Goal: Task Accomplishment & Management: Use online tool/utility

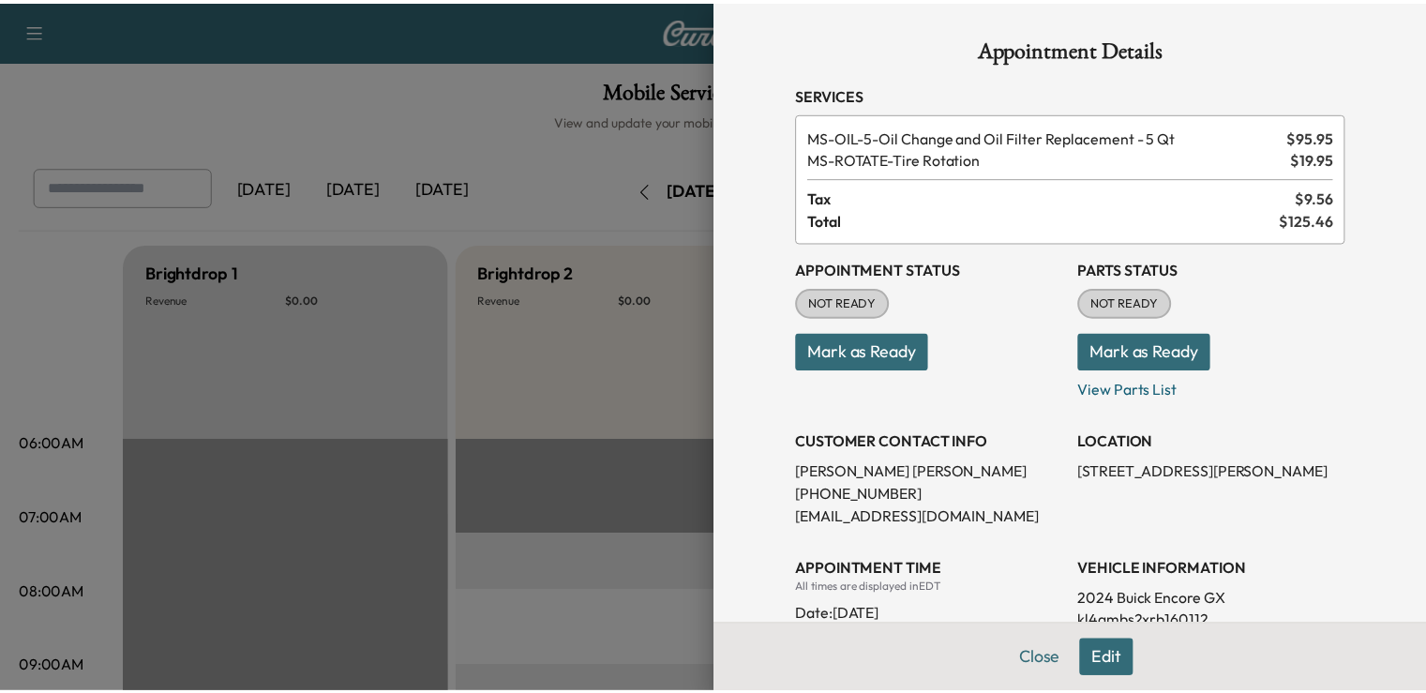
scroll to position [210, 0]
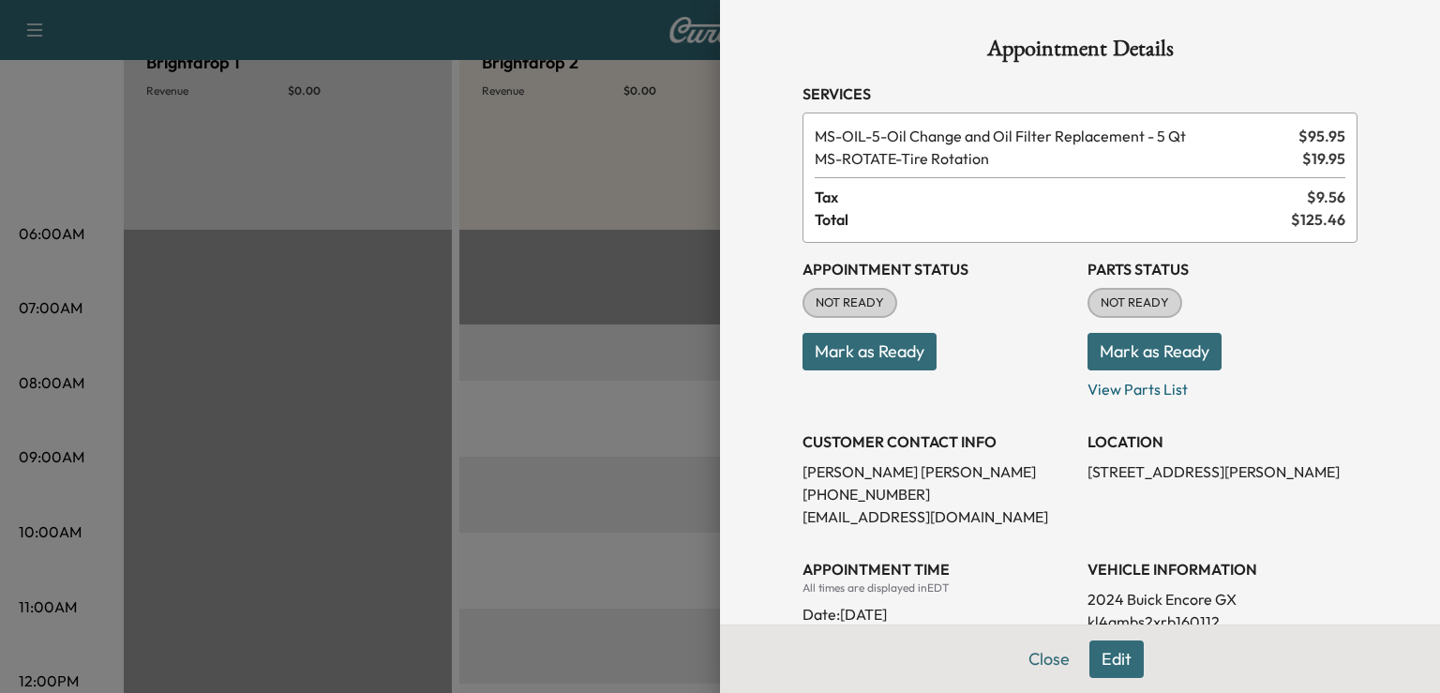
click at [533, 382] on div at bounding box center [720, 346] width 1440 height 693
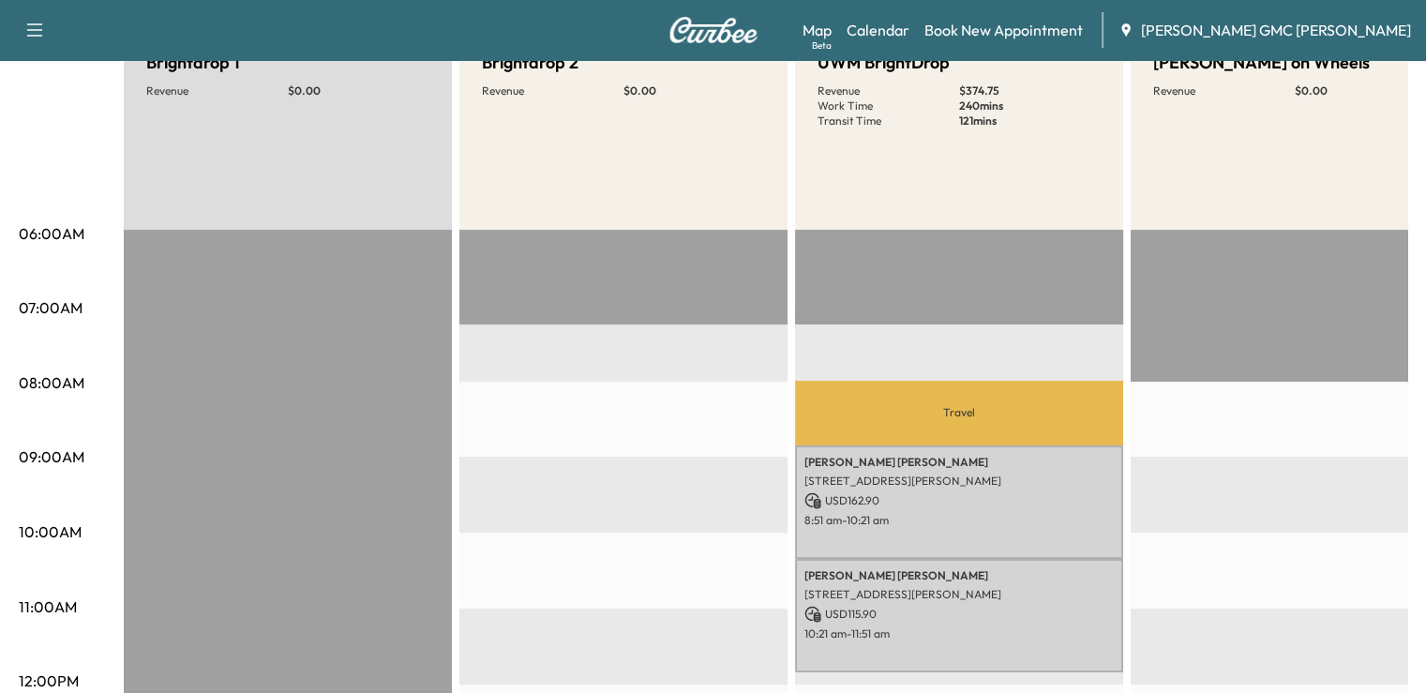
scroll to position [0, 0]
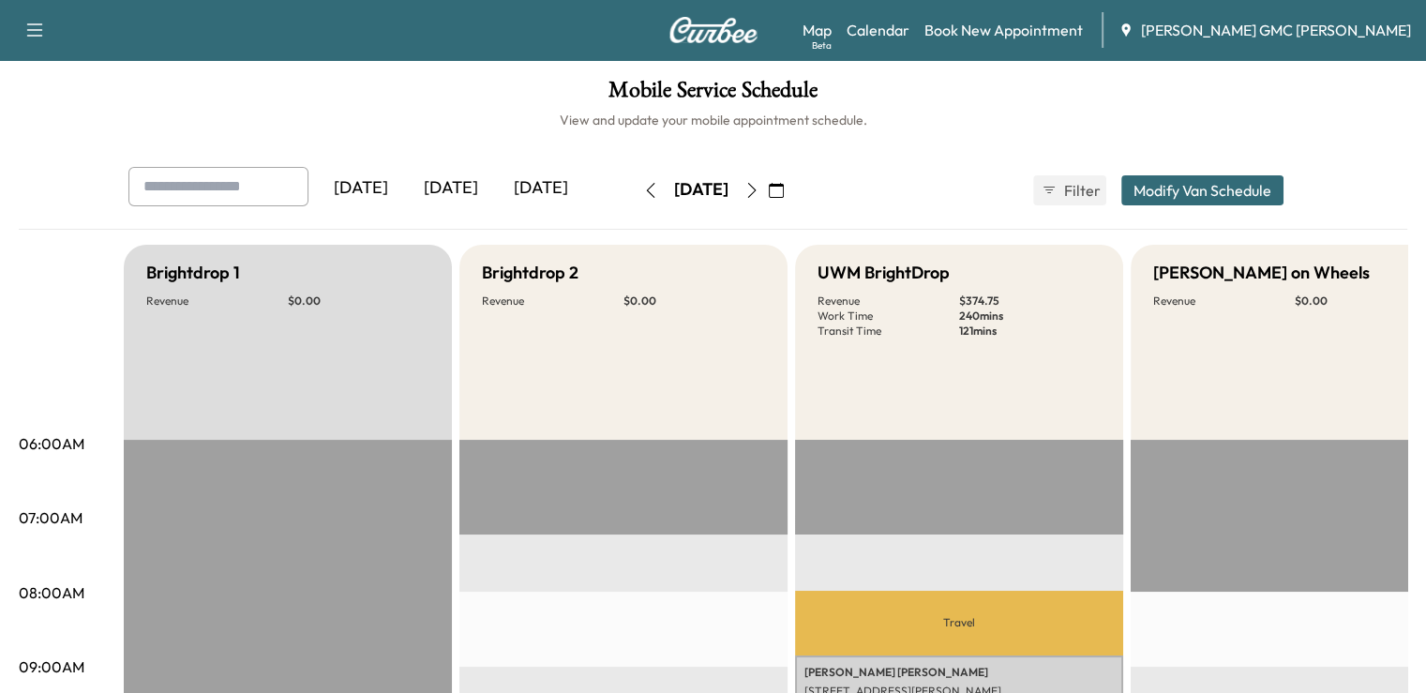
click at [496, 182] on div "[DATE]" at bounding box center [541, 188] width 90 height 43
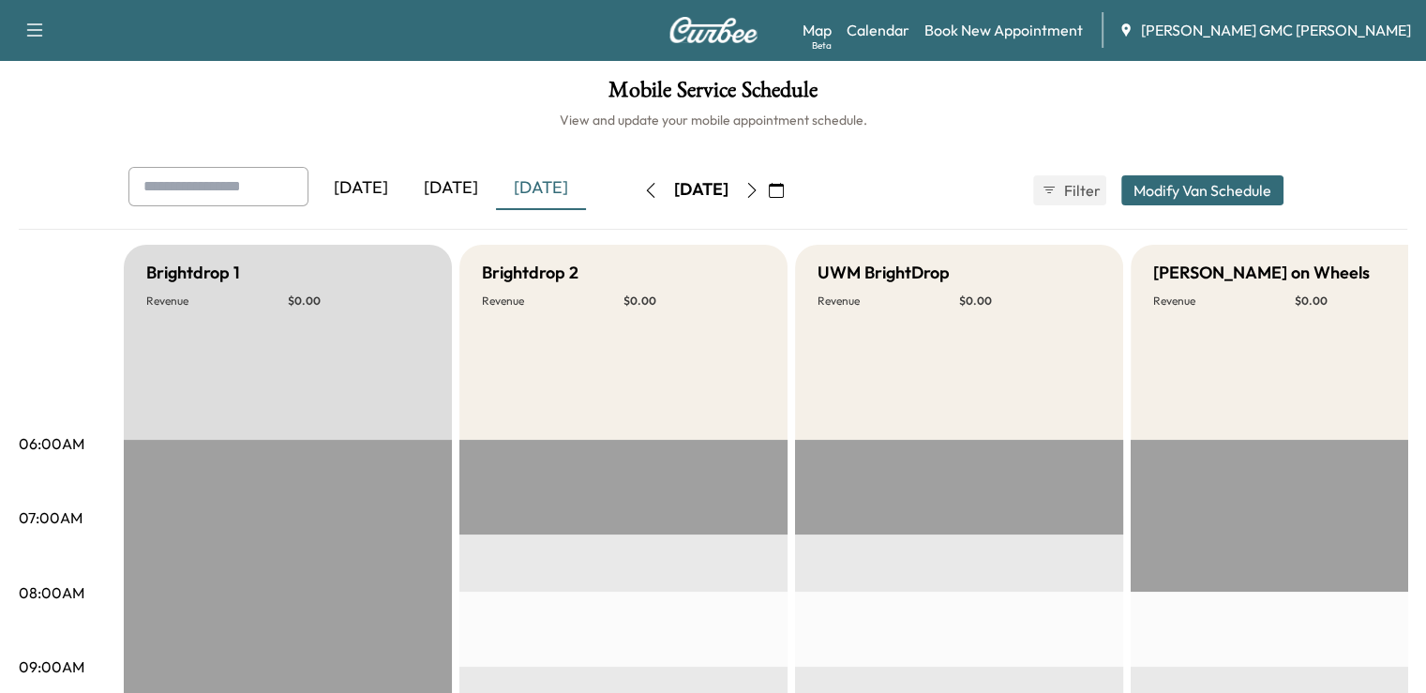
click at [406, 188] on div "[DATE]" at bounding box center [451, 188] width 90 height 43
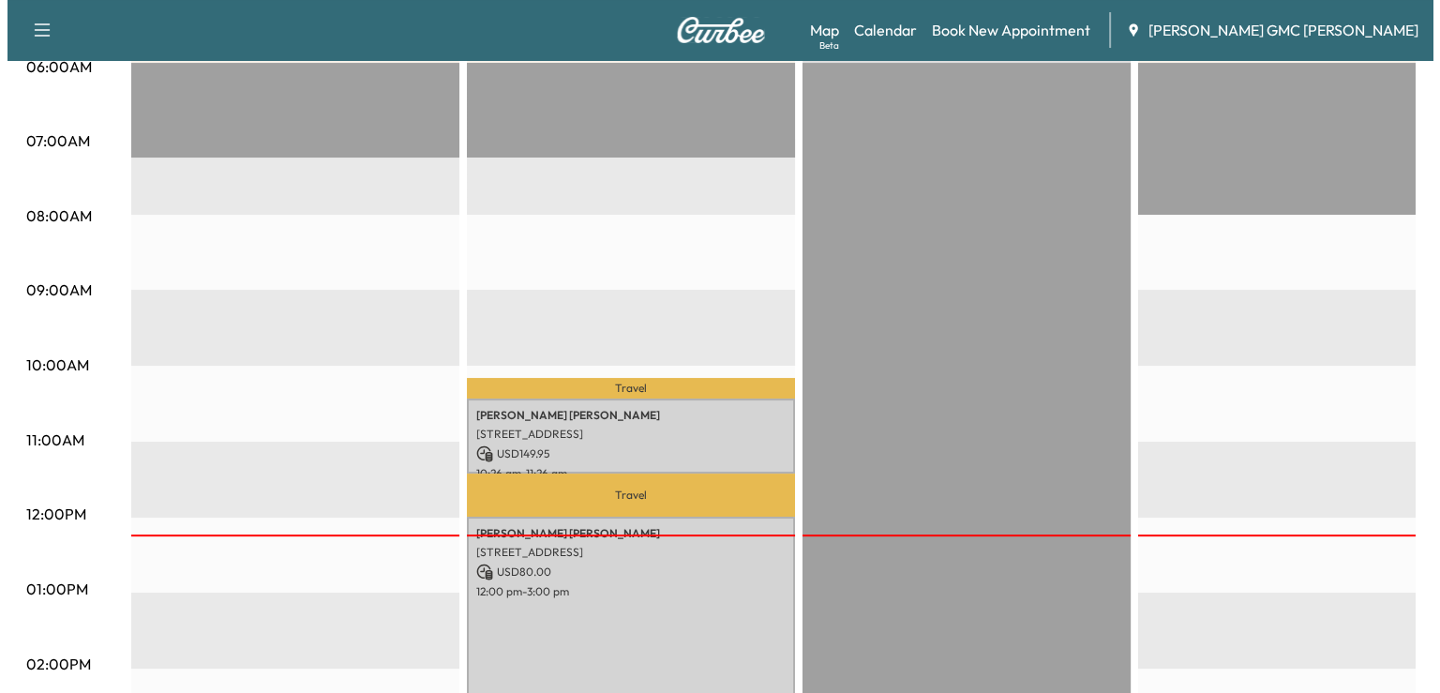
scroll to position [381, 0]
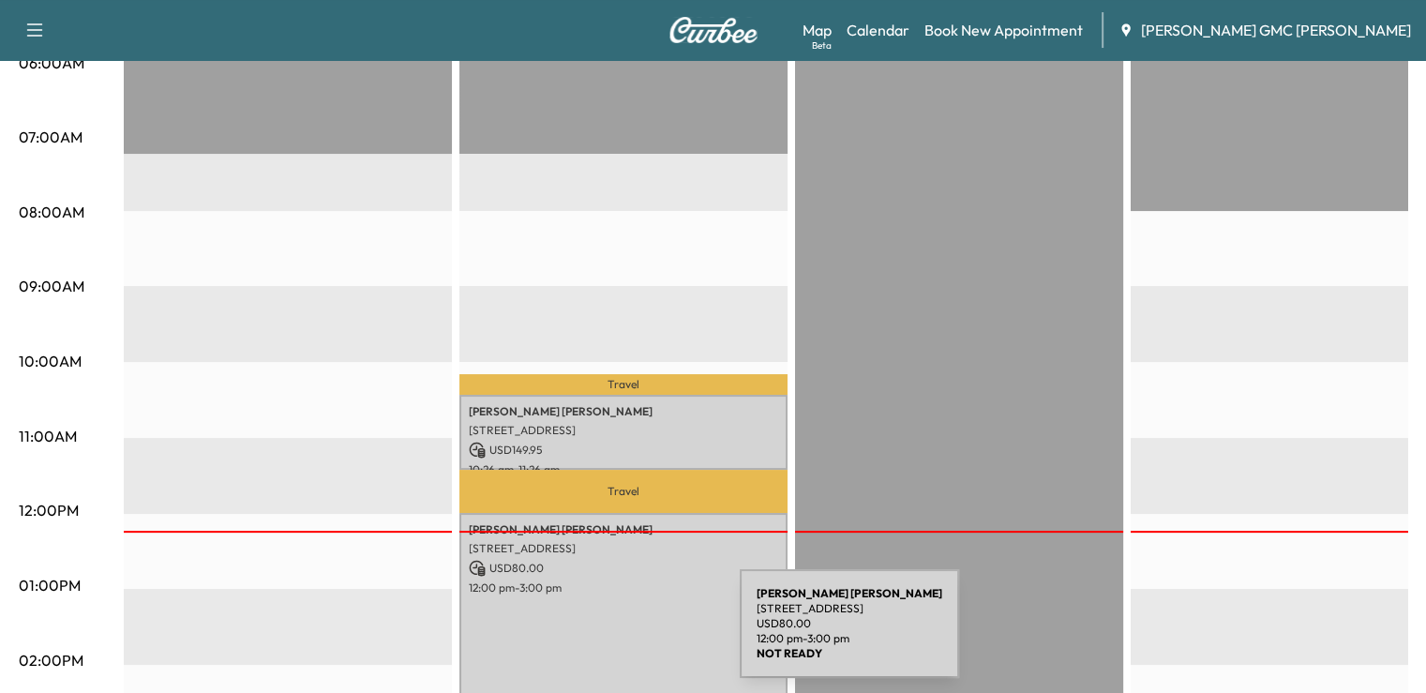
click at [599, 635] on div "[PERSON_NAME] [STREET_ADDRESS] USD 80.00 12:00 pm - 3:00 pm" at bounding box center [623, 626] width 328 height 227
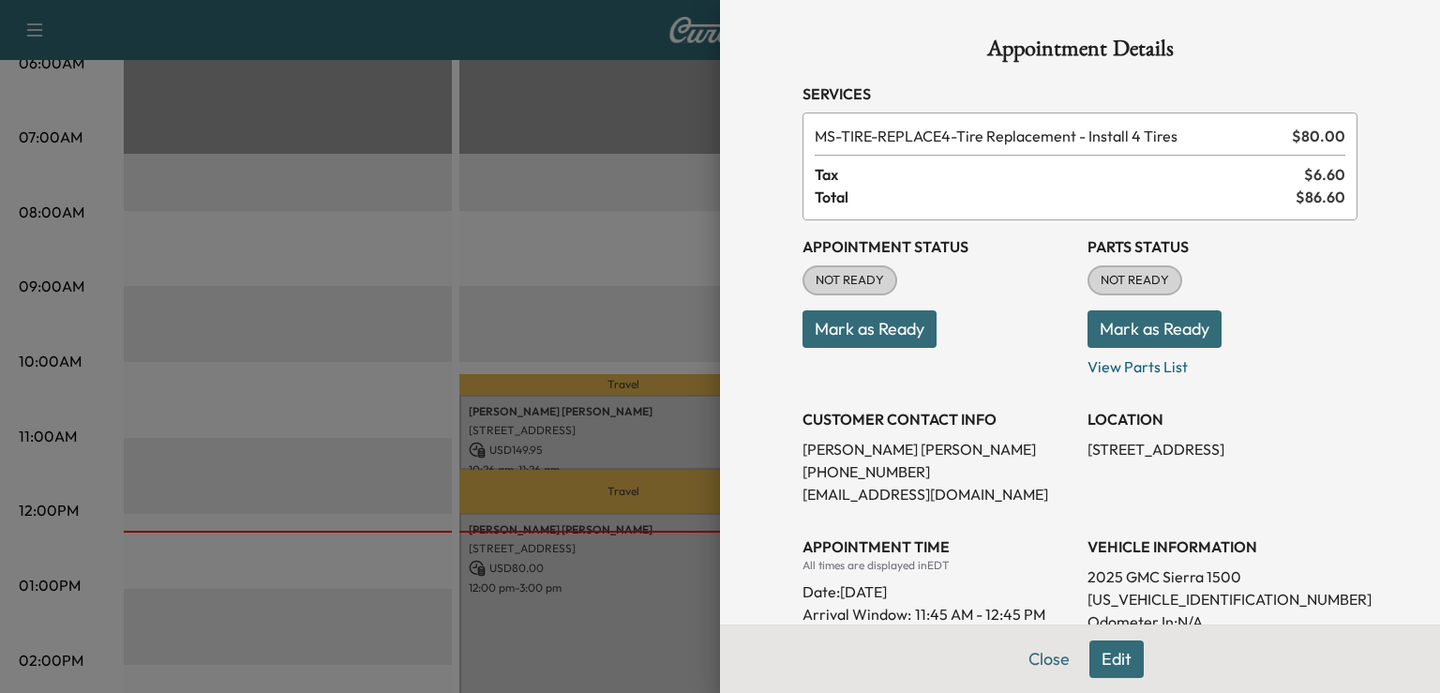
click at [1128, 603] on p "[US_VEHICLE_IDENTIFICATION_NUMBER]" at bounding box center [1223, 599] width 270 height 23
copy p "[US_VEHICLE_IDENTIFICATION_NUMBER]"
